Goal: Navigation & Orientation: Go to known website

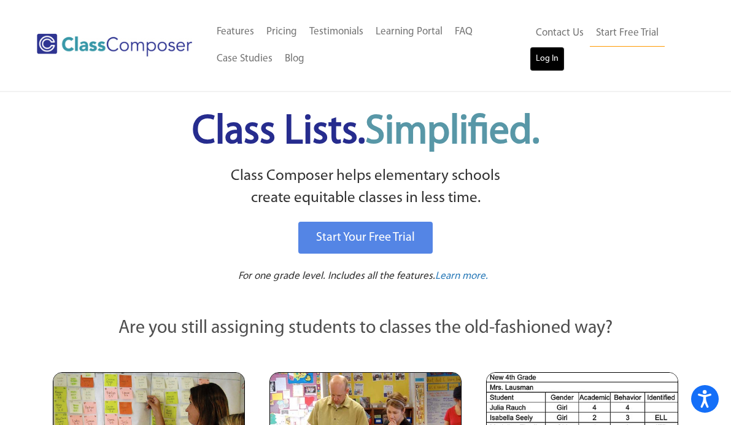
click at [546, 64] on link "Log In" at bounding box center [547, 59] width 35 height 25
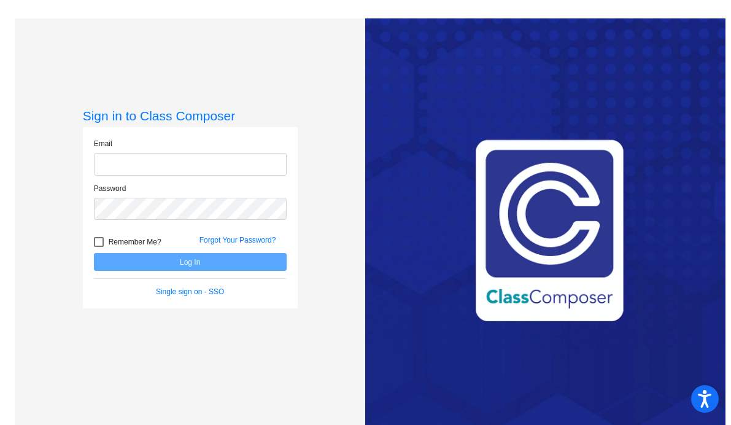
type input "[PERSON_NAME][EMAIL_ADDRESS][PERSON_NAME][DOMAIN_NAME]"
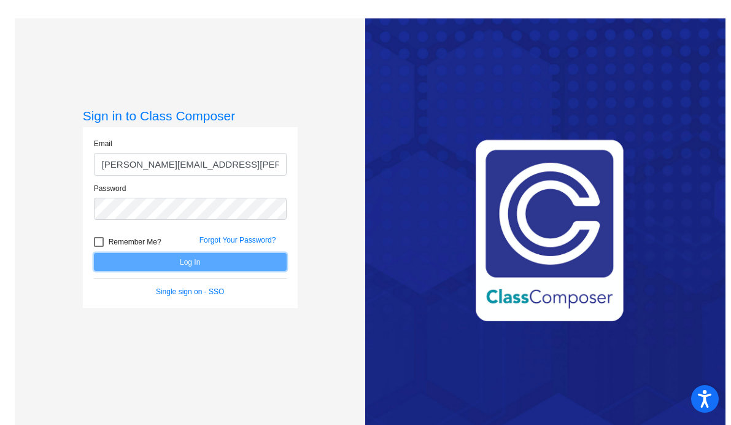
click at [209, 262] on button "Log In" at bounding box center [190, 262] width 193 height 18
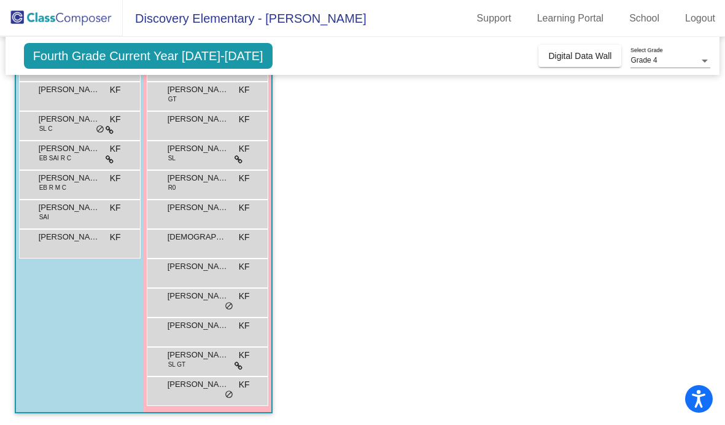
scroll to position [351, 0]
